Goal: Task Accomplishment & Management: Complete application form

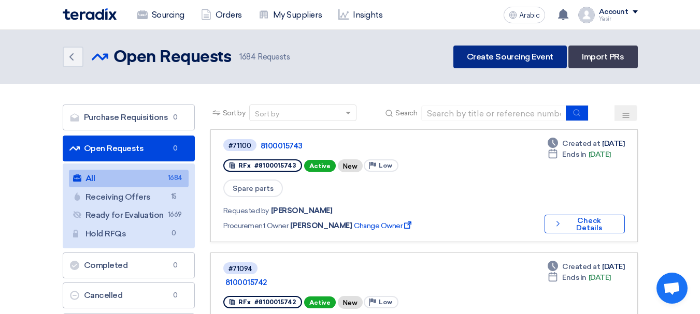
click at [510, 63] on link "Create Sourcing Event" at bounding box center [509, 57] width 113 height 23
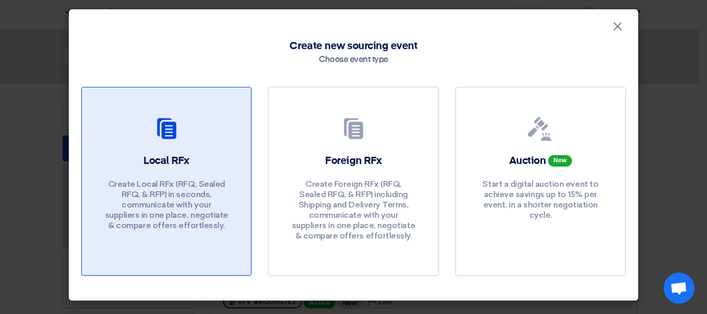
click at [193, 177] on div "Local RFx Create Local RFx (RFQ, Sealed RFQ, & RFP) in seconds, communicate wit…" at bounding box center [166, 195] width 144 height 82
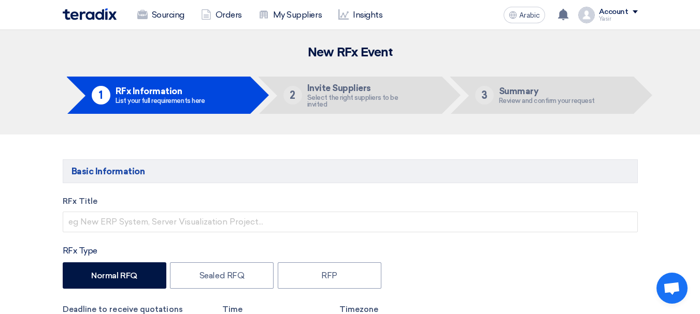
scroll to position [52, 0]
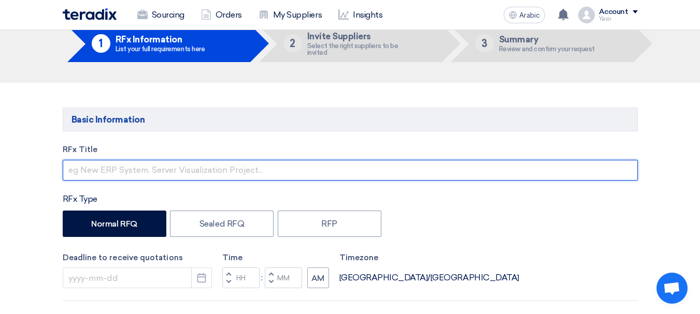
click at [193, 163] on input "text" at bounding box center [350, 170] width 575 height 21
paste input "8100015756"
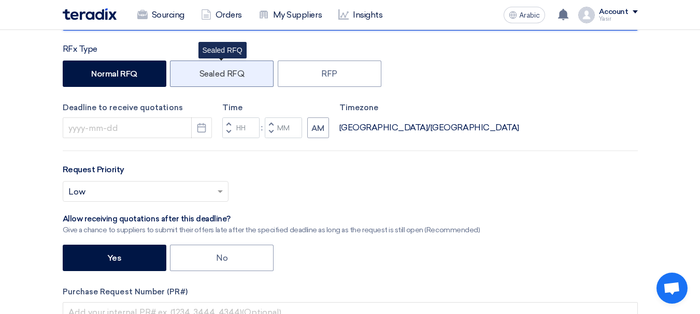
scroll to position [311, 0]
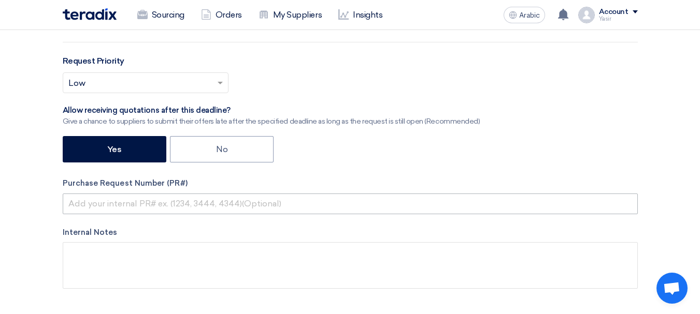
type input "8100015756"
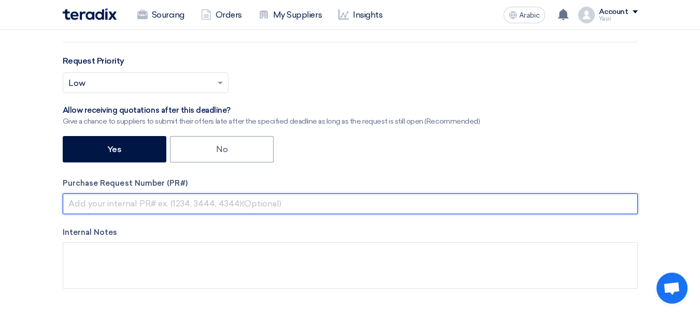
click at [187, 210] on input "text" at bounding box center [350, 204] width 575 height 21
paste input "8100015756"
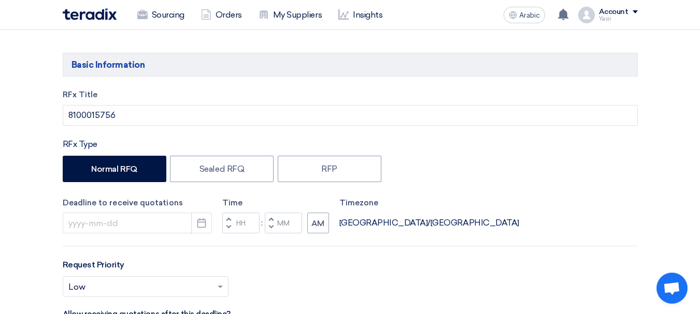
scroll to position [207, 0]
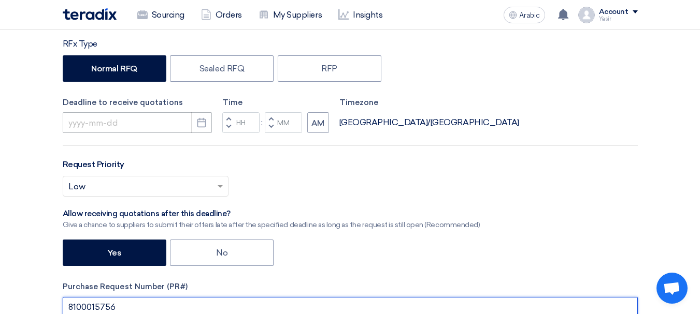
type input "8100015756"
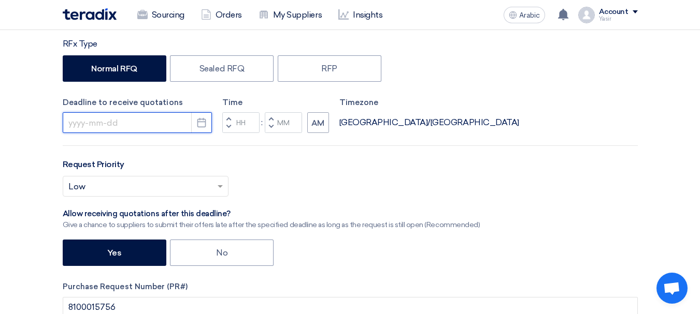
click at [164, 124] on input at bounding box center [137, 122] width 149 height 21
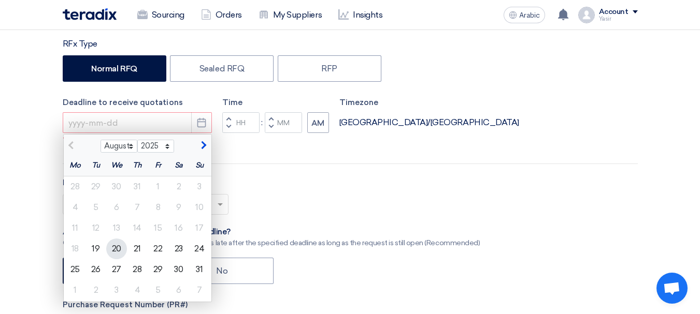
click at [113, 249] on font "20" at bounding box center [116, 249] width 9 height 10
type input "[DATE]"
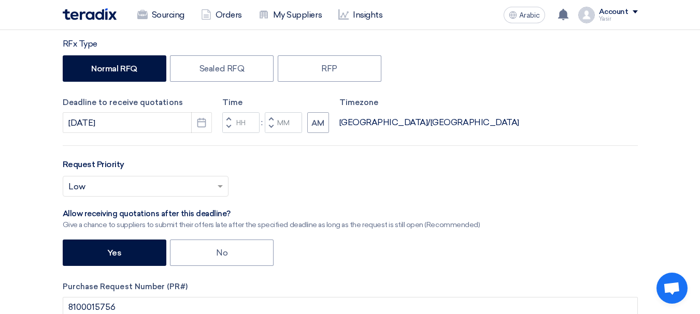
click at [231, 127] on button "Decrement hours" at bounding box center [228, 127] width 12 height 13
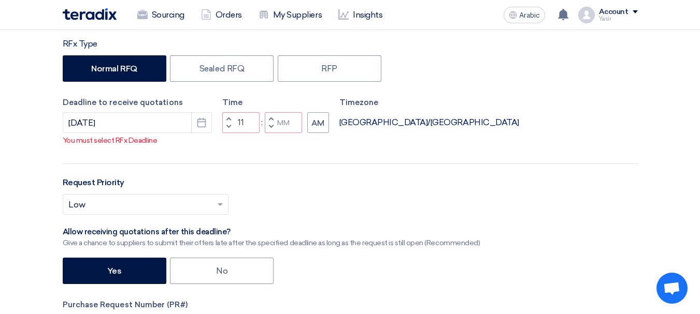
click at [265, 128] on button "Decrement minutes" at bounding box center [271, 127] width 12 height 13
type input "10"
type input "59"
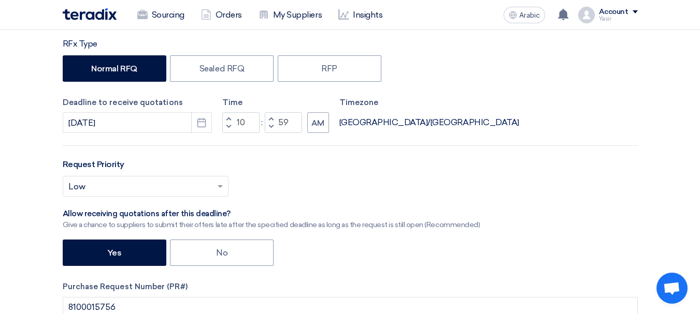
click at [226, 125] on button "Decrement hours" at bounding box center [228, 127] width 12 height 13
click at [227, 121] on button "Decrement hours" at bounding box center [228, 127] width 12 height 13
click at [228, 126] on span "button" at bounding box center [228, 127] width 4 height 6
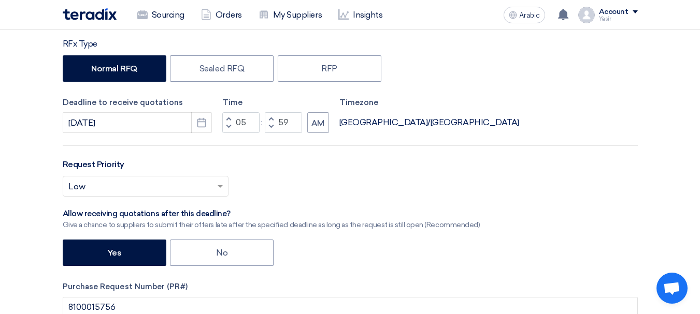
click at [230, 118] on button "Increment hours" at bounding box center [228, 118] width 12 height 13
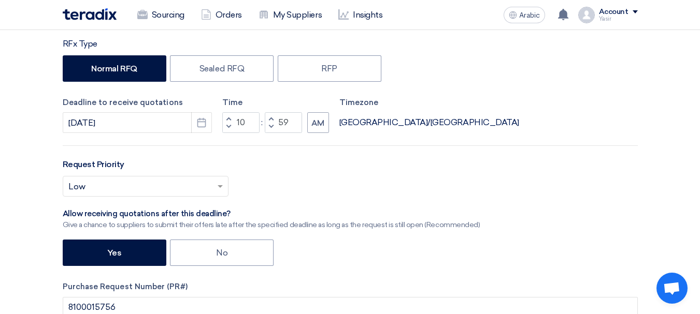
click at [230, 118] on button "Increment hours" at bounding box center [228, 118] width 12 height 13
type input "11"
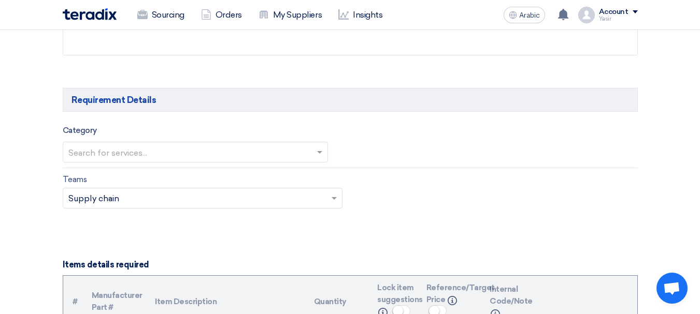
scroll to position [570, 0]
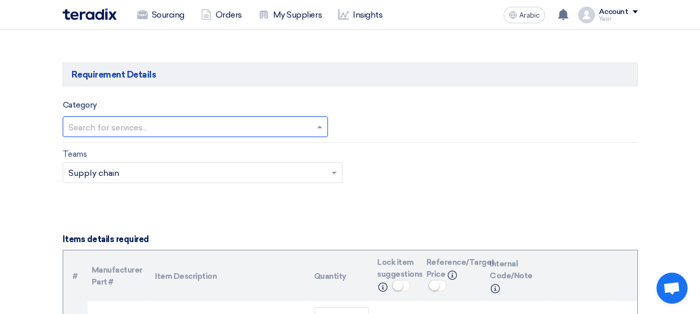
click at [250, 122] on input "text" at bounding box center [189, 127] width 243 height 17
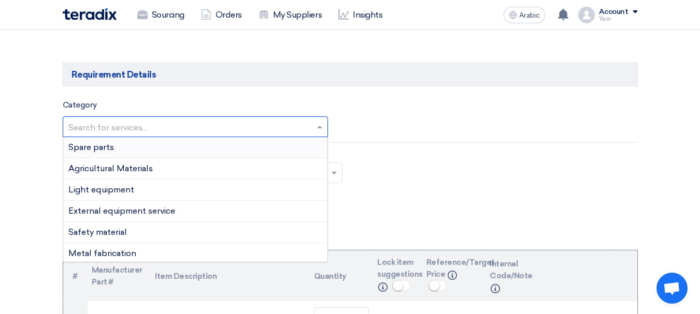
click at [114, 151] on div "Spare parts" at bounding box center [195, 147] width 264 height 21
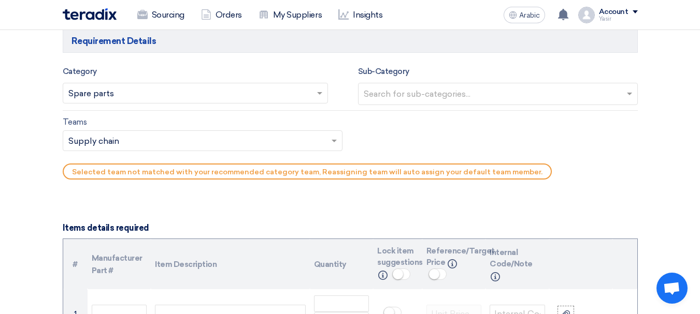
scroll to position [621, 0]
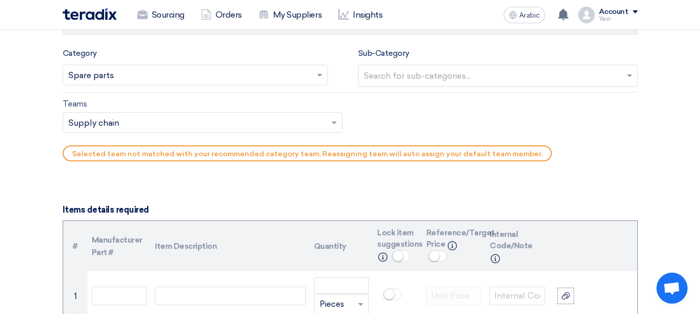
click at [401, 79] on input "text" at bounding box center [499, 76] width 271 height 17
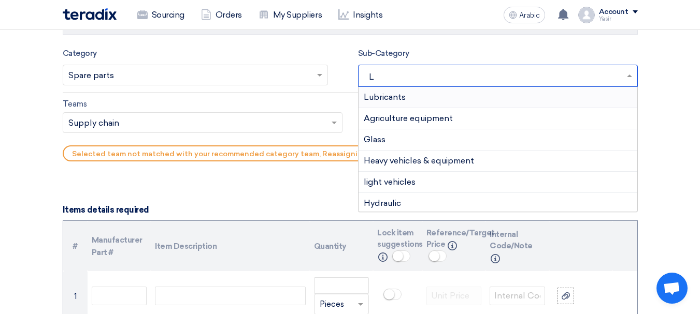
type input "LI"
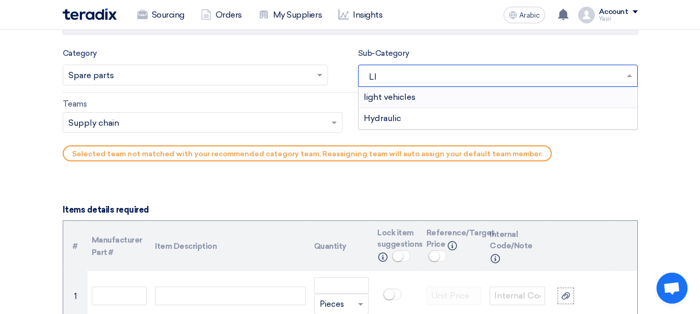
click at [398, 97] on font "light vehicles" at bounding box center [390, 97] width 52 height 10
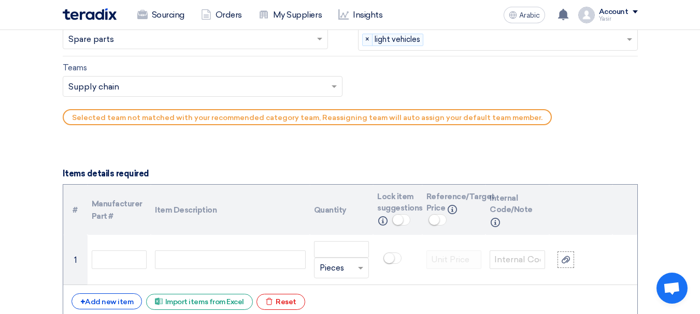
scroll to position [673, 0]
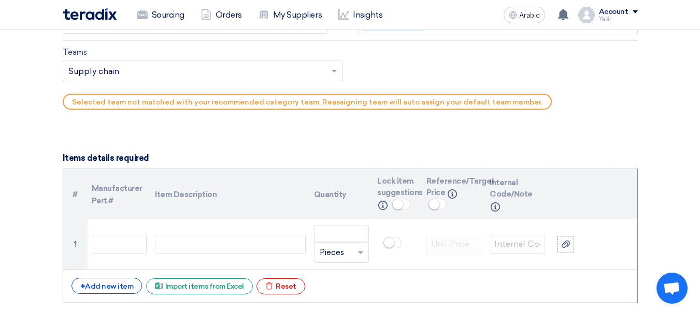
click at [131, 71] on input "text" at bounding box center [197, 72] width 258 height 17
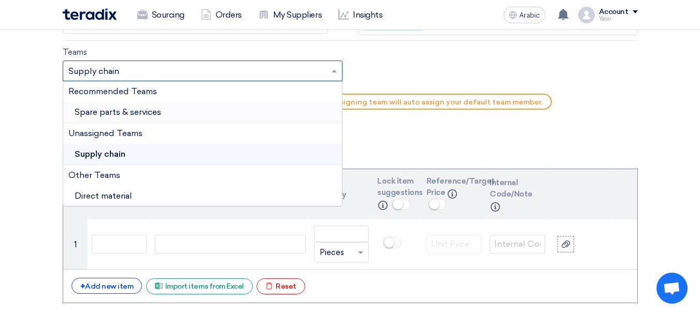
click at [109, 113] on font "Spare parts & services" at bounding box center [118, 112] width 86 height 10
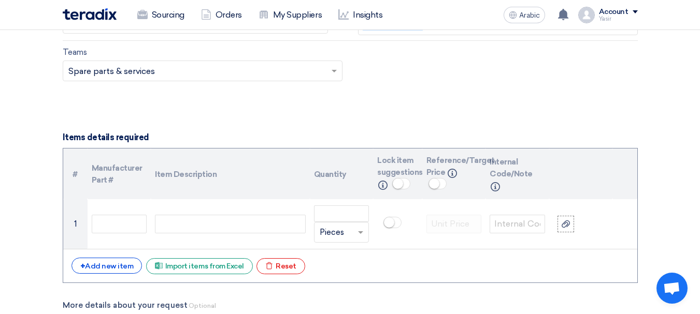
scroll to position [725, 0]
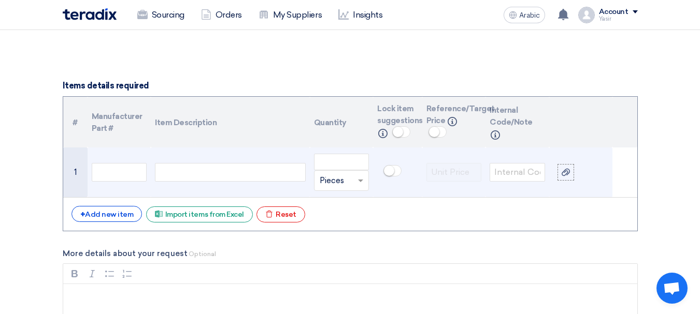
click at [180, 153] on td at bounding box center [230, 173] width 158 height 50
click at [130, 168] on input "text" at bounding box center [119, 172] width 55 height 19
click at [196, 177] on div at bounding box center [230, 172] width 150 height 19
click at [130, 175] on input "text" at bounding box center [119, 172] width 55 height 19
click at [205, 175] on div at bounding box center [230, 172] width 150 height 19
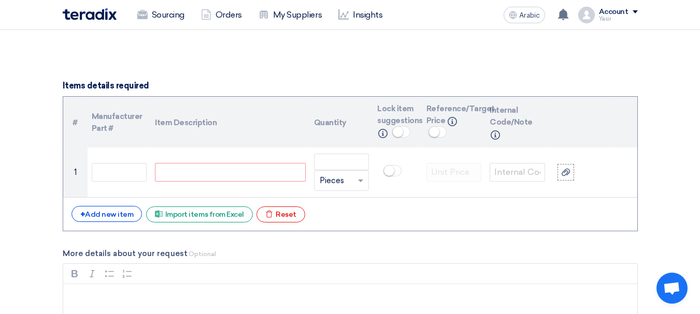
paste div
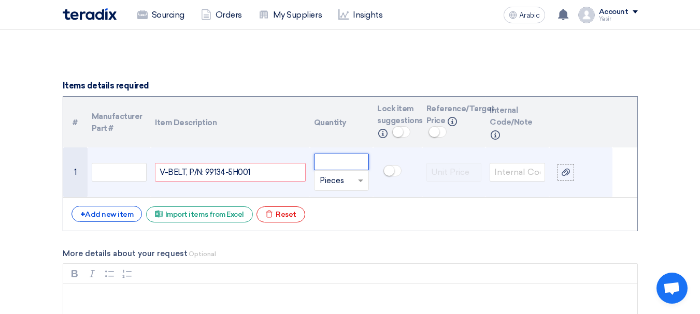
click at [353, 168] on input "number" at bounding box center [341, 162] width 55 height 17
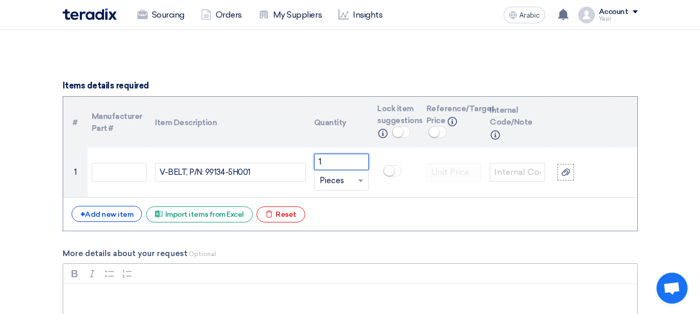
type input "1"
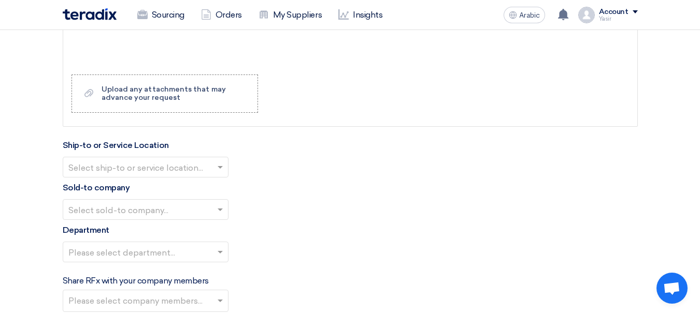
scroll to position [1036, 0]
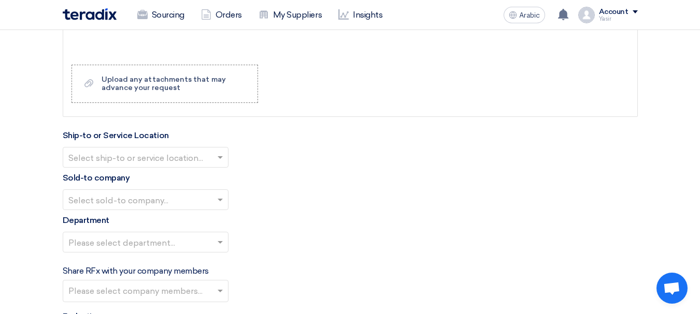
click at [167, 156] on input "text" at bounding box center [140, 158] width 144 height 17
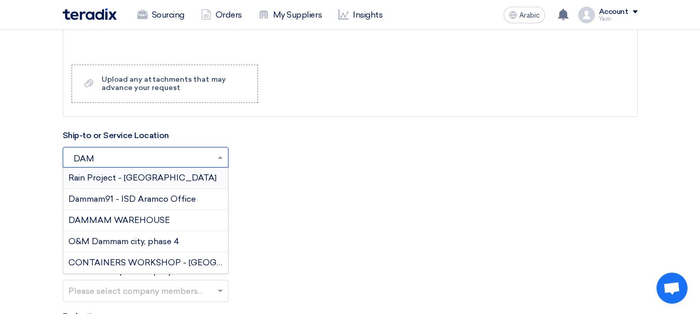
type input "DAMM"
drag, startPoint x: 127, startPoint y: 222, endPoint x: 182, endPoint y: 232, distance: 55.3
click at [128, 222] on font "DAMMAM WAREHOUSE" at bounding box center [119, 220] width 102 height 10
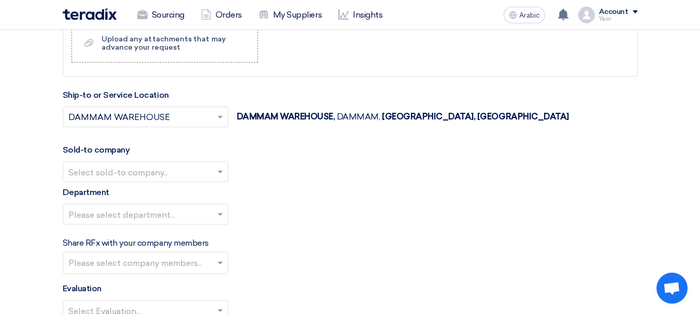
scroll to position [1088, 0]
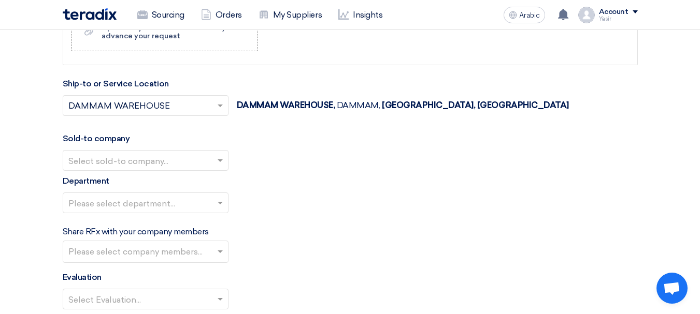
click at [129, 164] on input "text" at bounding box center [140, 161] width 144 height 17
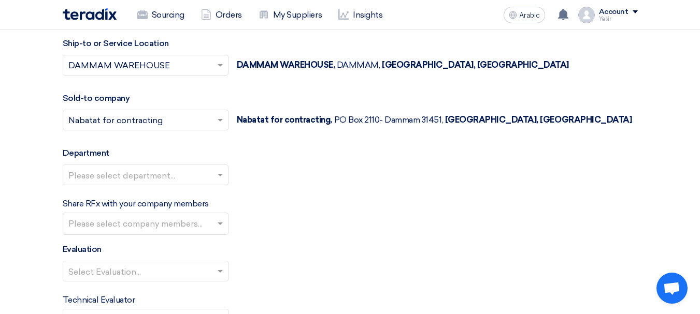
scroll to position [1139, 0]
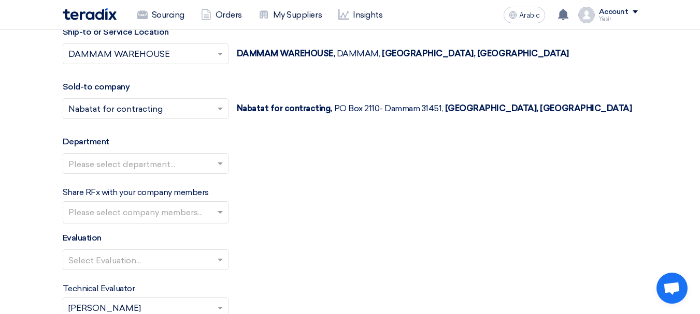
click at [126, 158] on input "text" at bounding box center [140, 164] width 144 height 17
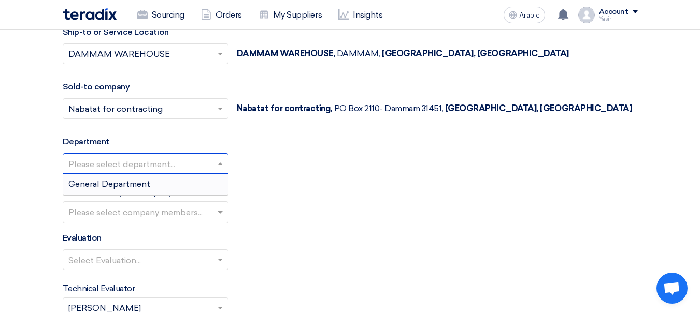
click at [104, 185] on font "General Department" at bounding box center [109, 184] width 82 height 10
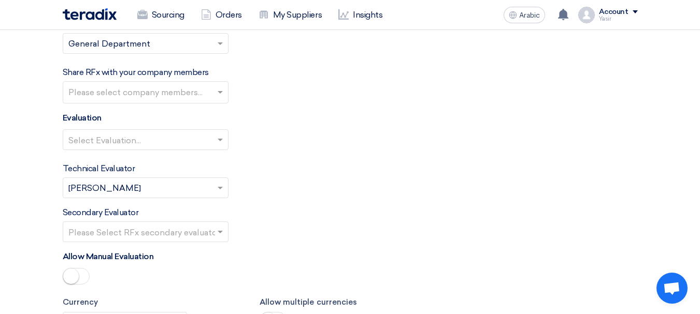
scroll to position [1295, 0]
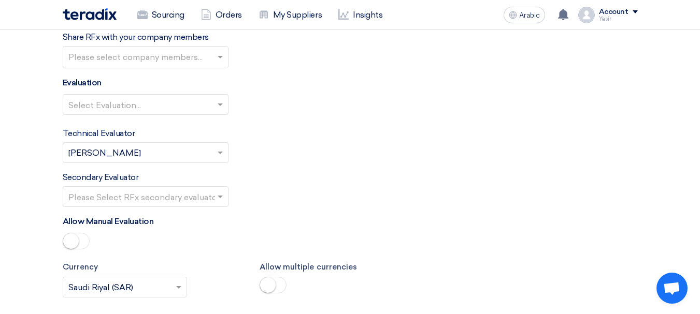
click at [131, 112] on input "text" at bounding box center [140, 105] width 144 height 17
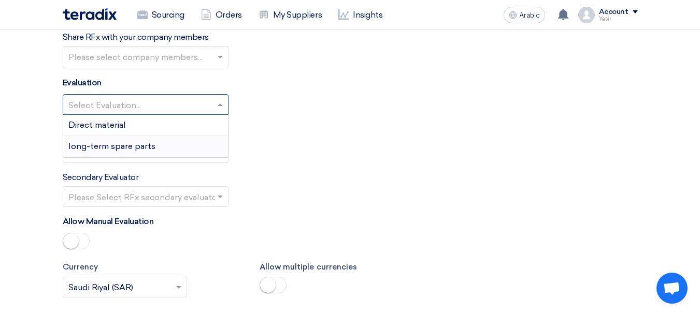
click at [101, 147] on font "long-term spare parts" at bounding box center [111, 146] width 87 height 10
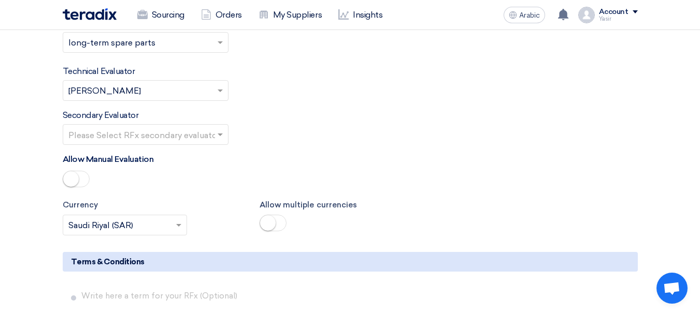
scroll to position [1398, 0]
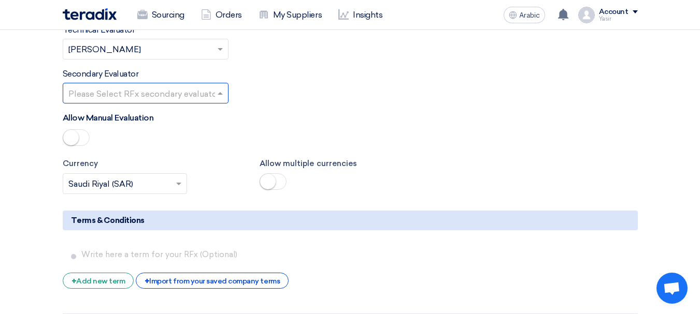
click at [169, 91] on input "text" at bounding box center [140, 93] width 144 height 17
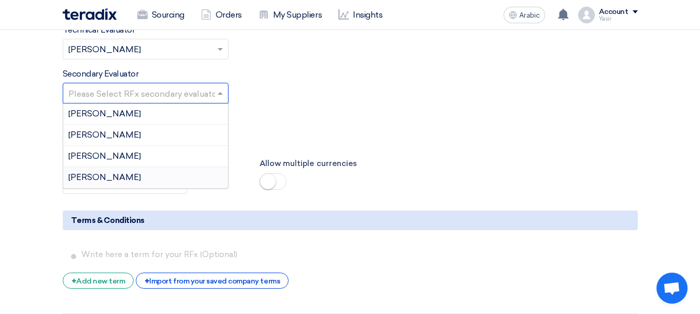
click at [85, 171] on div "[PERSON_NAME]" at bounding box center [145, 177] width 165 height 21
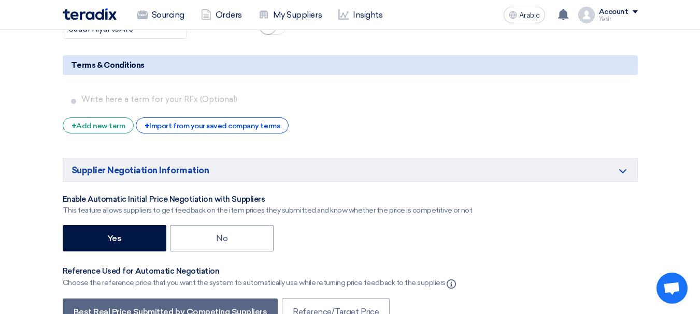
scroll to position [1657, 0]
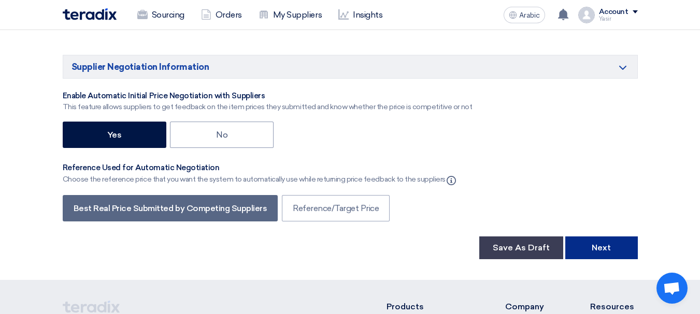
click at [587, 248] on button "Next" at bounding box center [601, 248] width 73 height 23
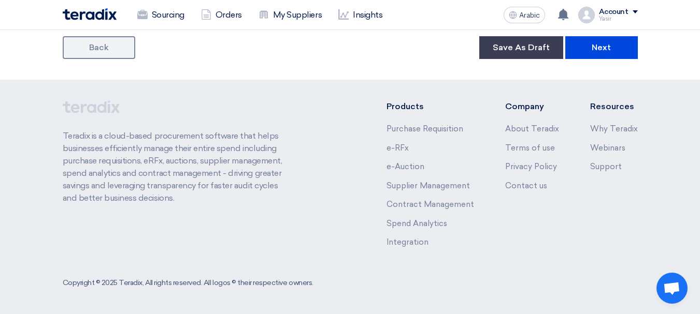
scroll to position [155, 0]
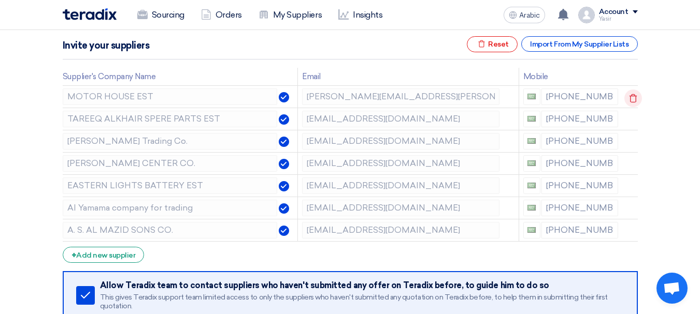
click at [628, 99] on icon at bounding box center [633, 99] width 18 height 18
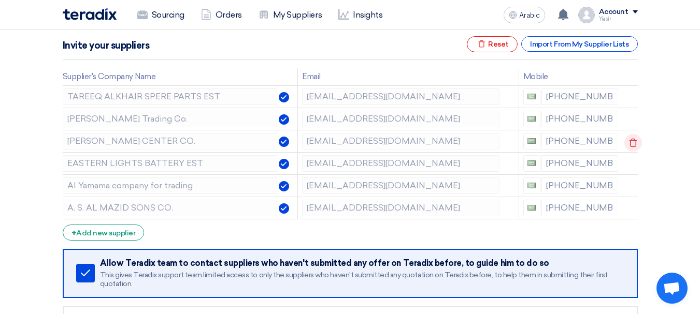
click at [632, 141] on icon at bounding box center [633, 143] width 18 height 18
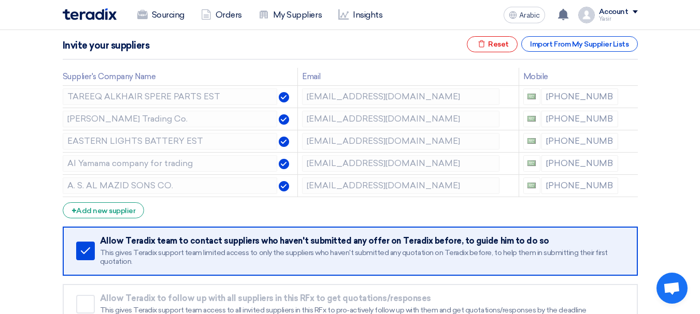
click at [0, 0] on icon at bounding box center [0, 0] width 0 height 0
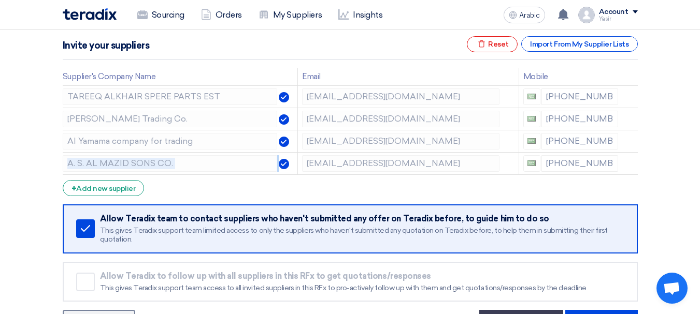
click at [0, 0] on icon at bounding box center [0, 0] width 0 height 0
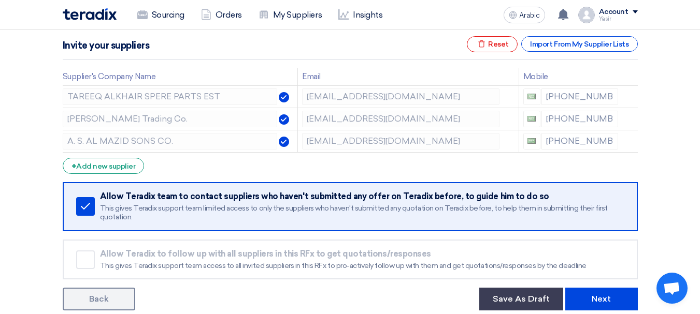
click at [0, 0] on icon at bounding box center [0, 0] width 0 height 0
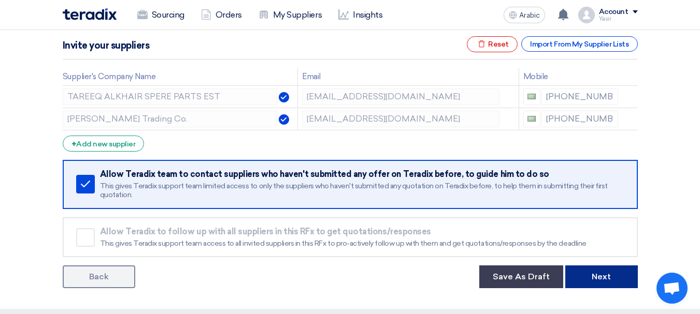
click at [617, 283] on button "Next" at bounding box center [601, 277] width 73 height 23
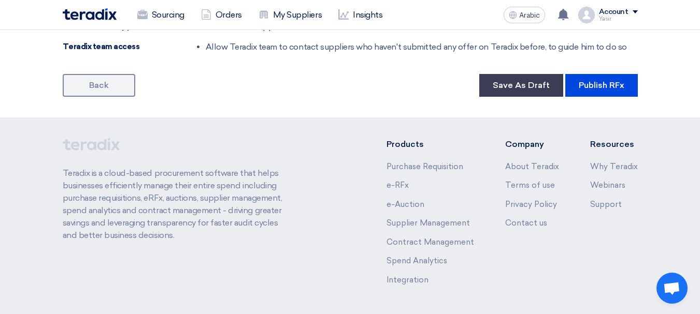
scroll to position [759, 0]
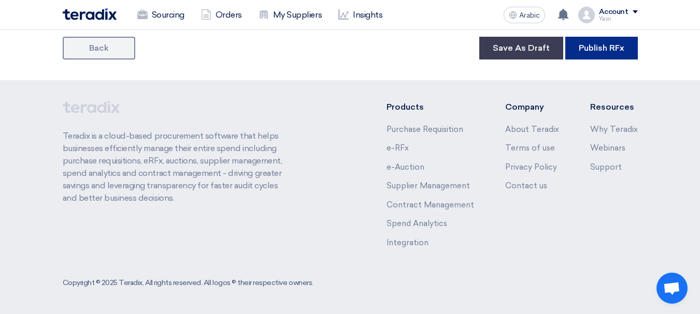
click at [618, 56] on button "Publish RFx" at bounding box center [601, 48] width 73 height 23
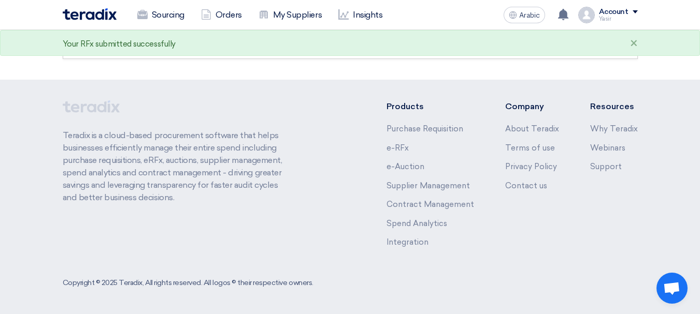
scroll to position [0, 0]
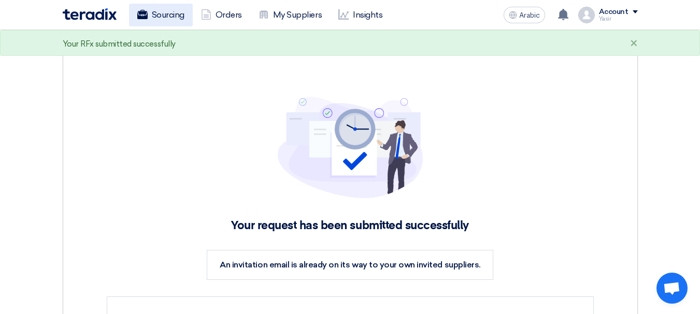
click at [150, 23] on link "Sourcing" at bounding box center [161, 15] width 64 height 23
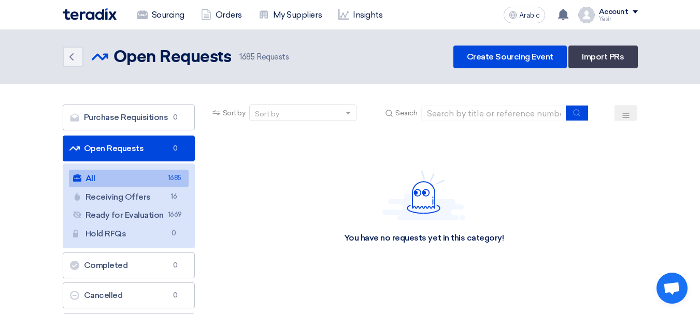
click at [123, 149] on font "Open Requests" at bounding box center [114, 148] width 60 height 10
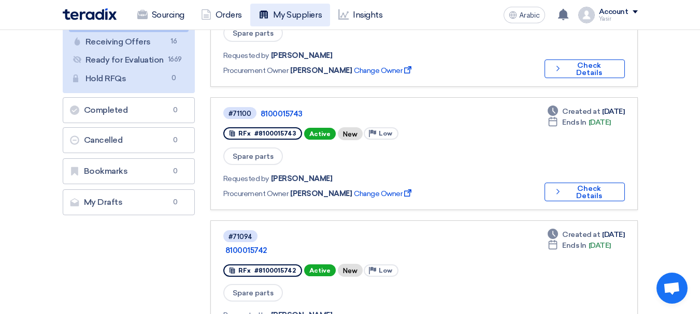
scroll to position [52, 0]
